Goal: Find specific page/section: Find specific page/section

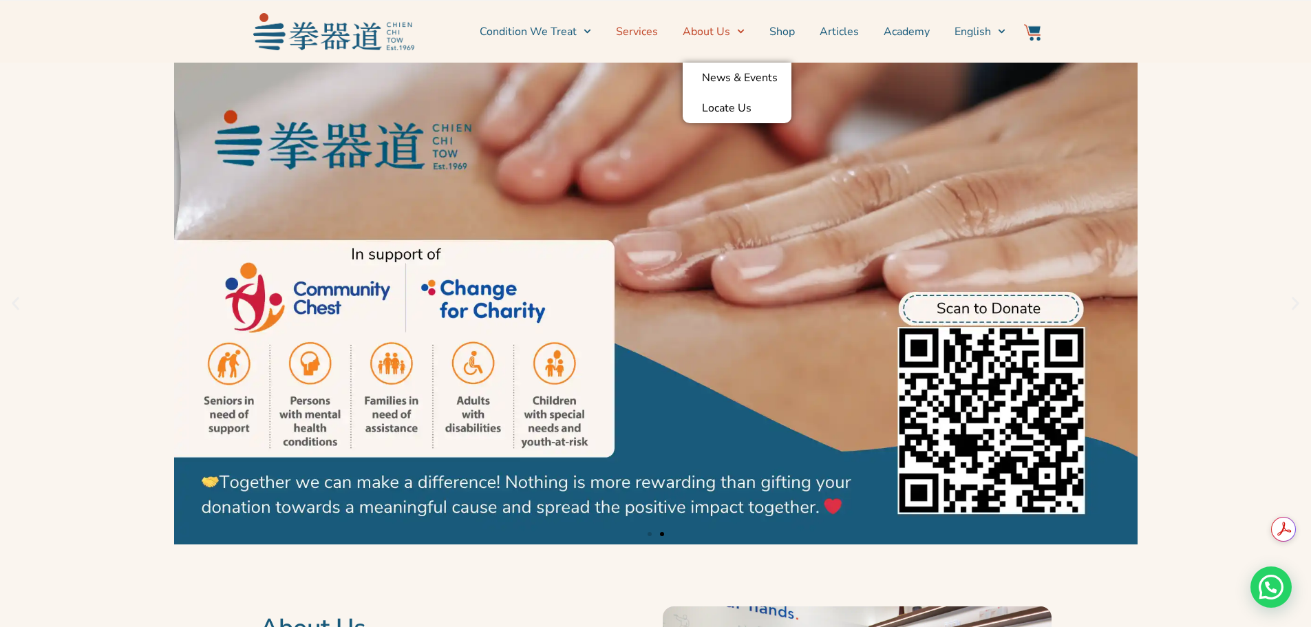
click at [650, 39] on link "Services" at bounding box center [637, 31] width 42 height 34
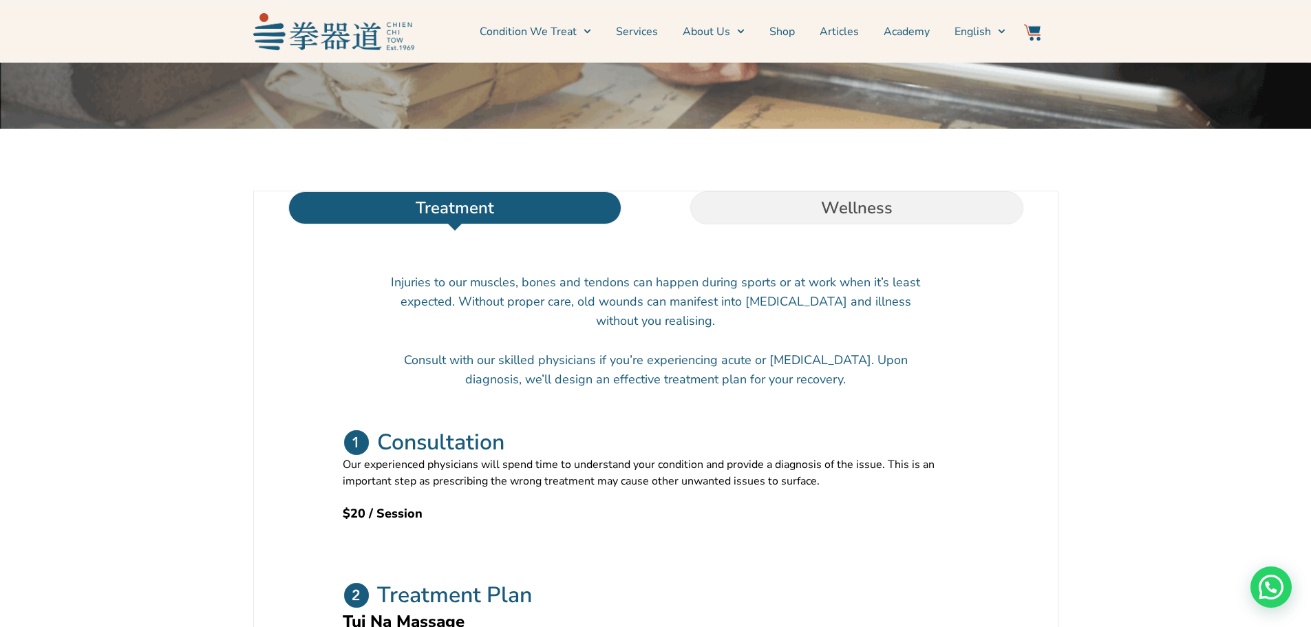
scroll to position [344, 0]
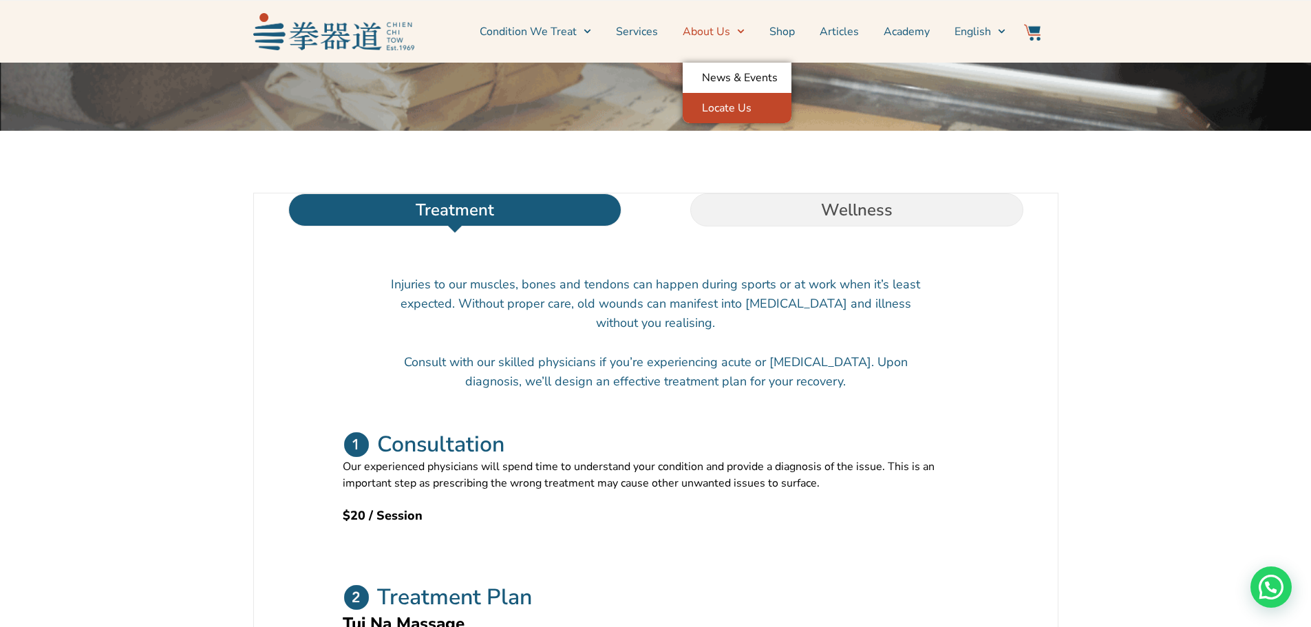
click at [706, 114] on link "Locate Us" at bounding box center [737, 108] width 109 height 30
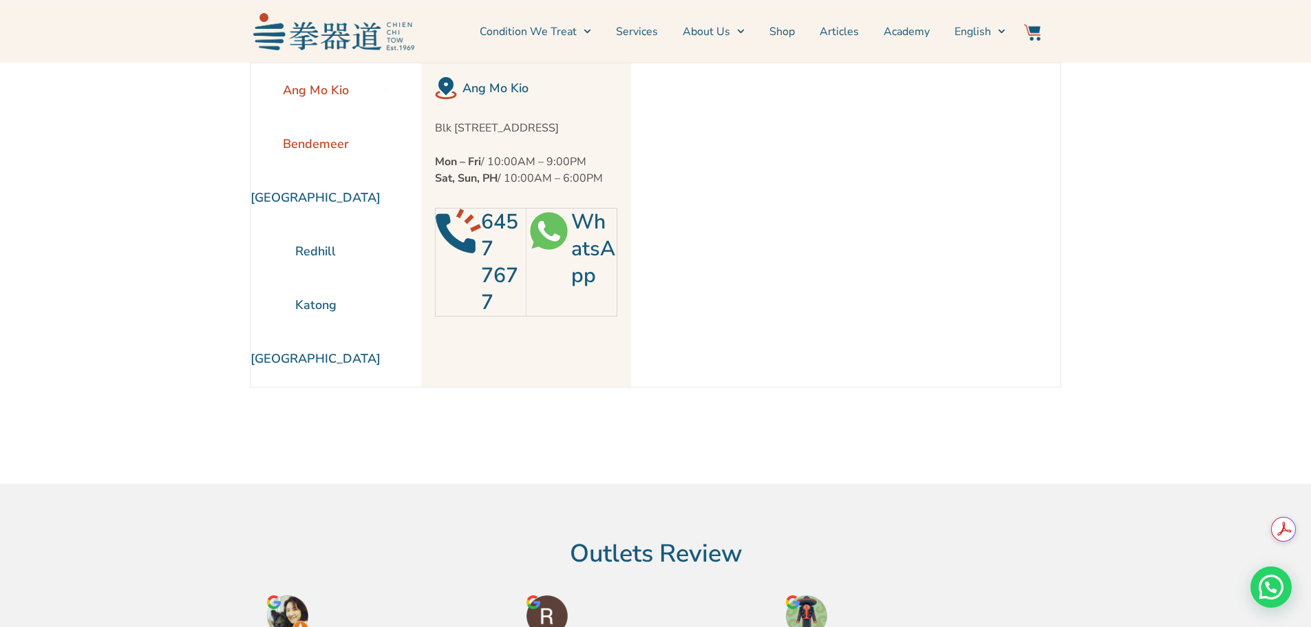
click at [299, 141] on li "Bendemeer" at bounding box center [316, 144] width 130 height 54
click at [304, 135] on li "Bendemeer" at bounding box center [316, 144] width 130 height 54
click at [317, 84] on li "Ang Mo Kio" at bounding box center [316, 90] width 130 height 54
click at [301, 198] on li "[GEOGRAPHIC_DATA]" at bounding box center [316, 198] width 130 height 54
